Goal: Check status

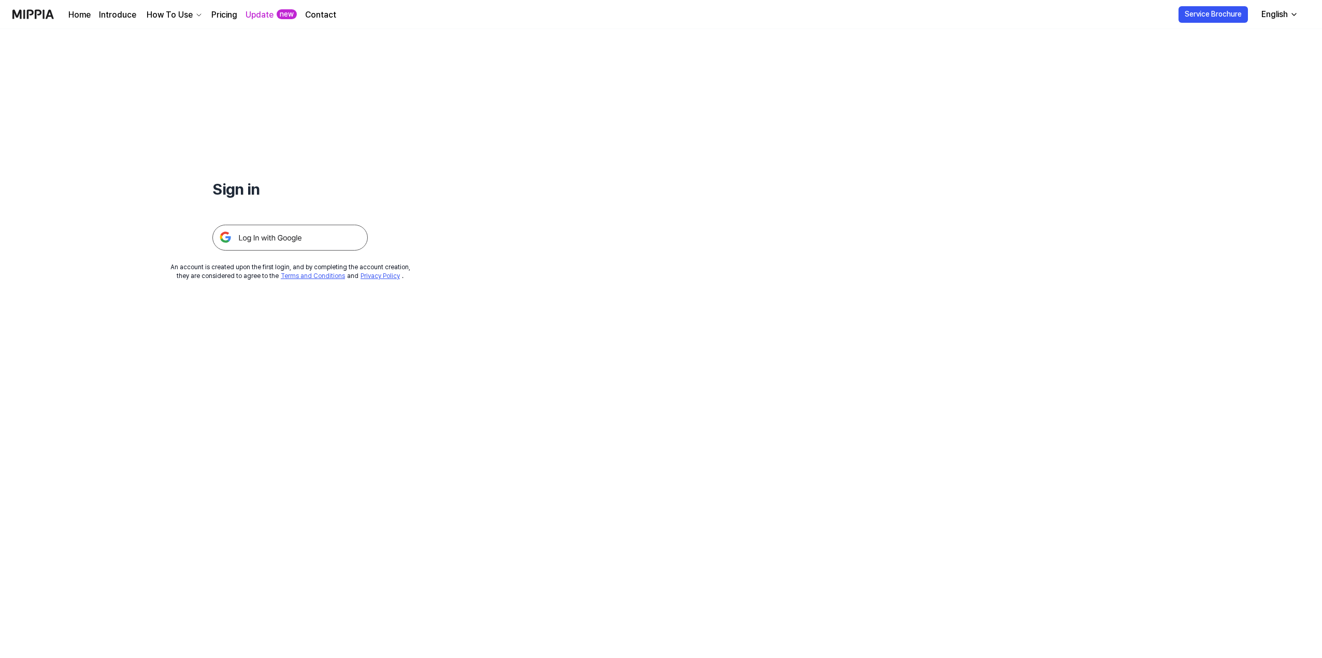
click at [287, 236] on img at bounding box center [289, 238] width 155 height 26
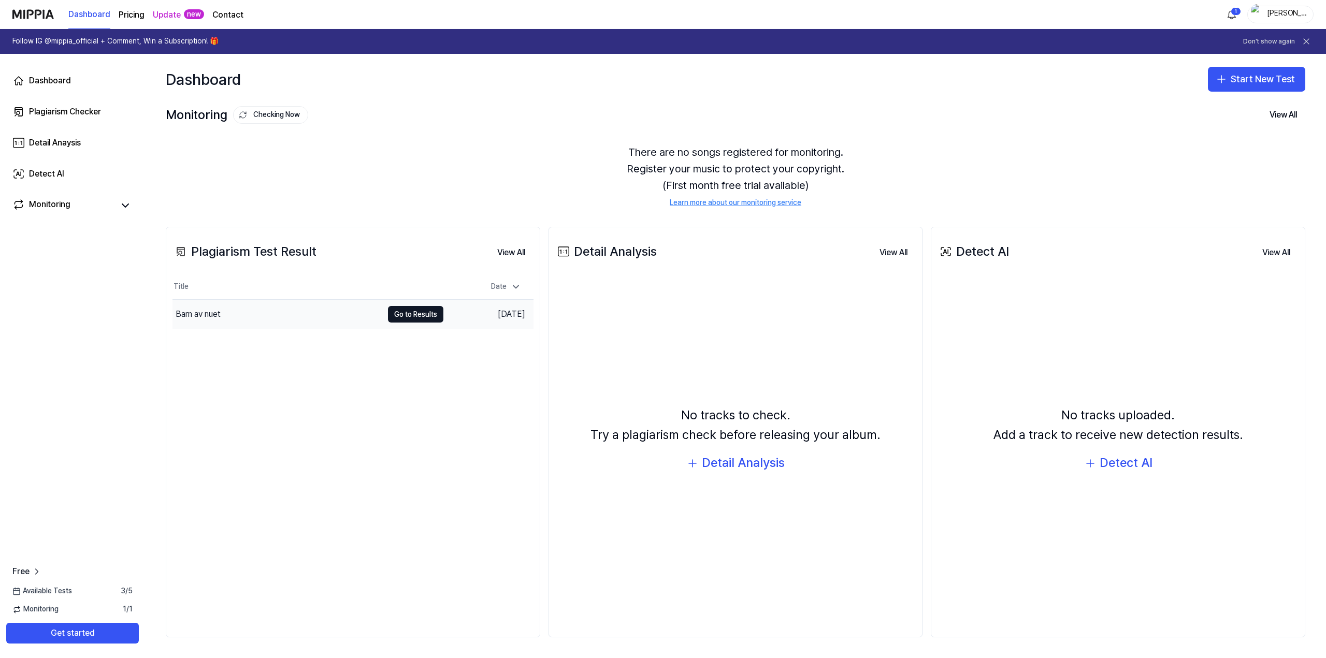
click at [373, 315] on div "Barn av nuet" at bounding box center [277, 314] width 210 height 29
